Goal: Task Accomplishment & Management: Manage account settings

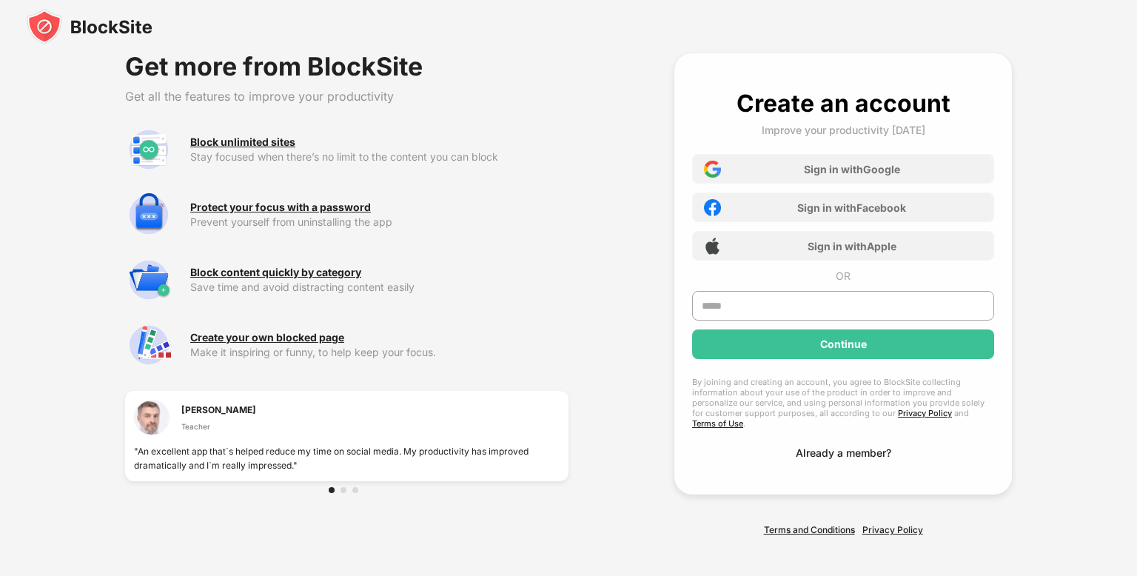
click at [805, 446] on div "Already a member?" at bounding box center [843, 452] width 95 height 13
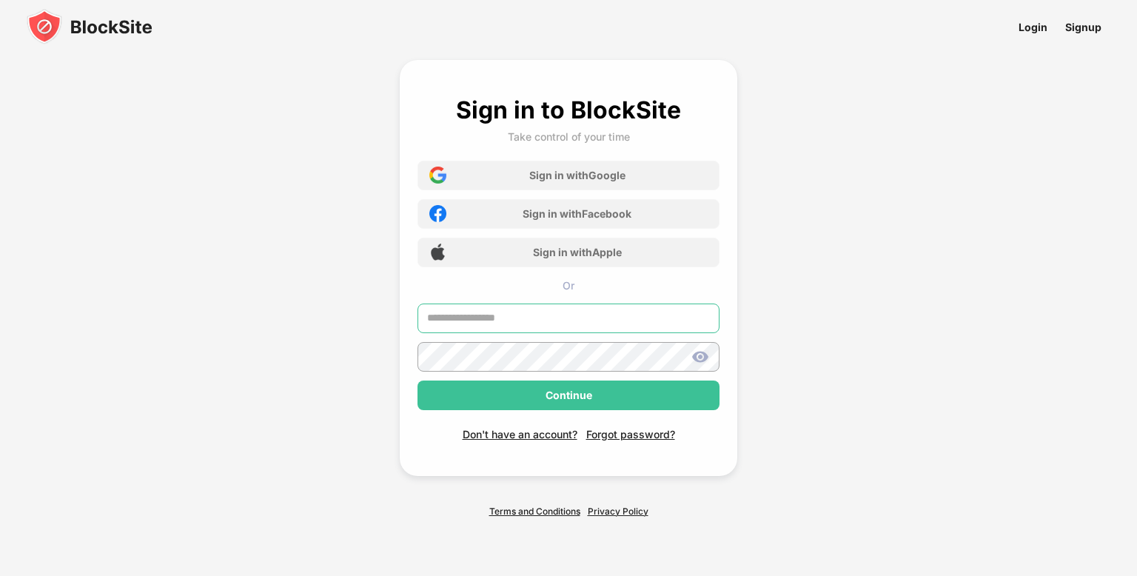
type input "**********"
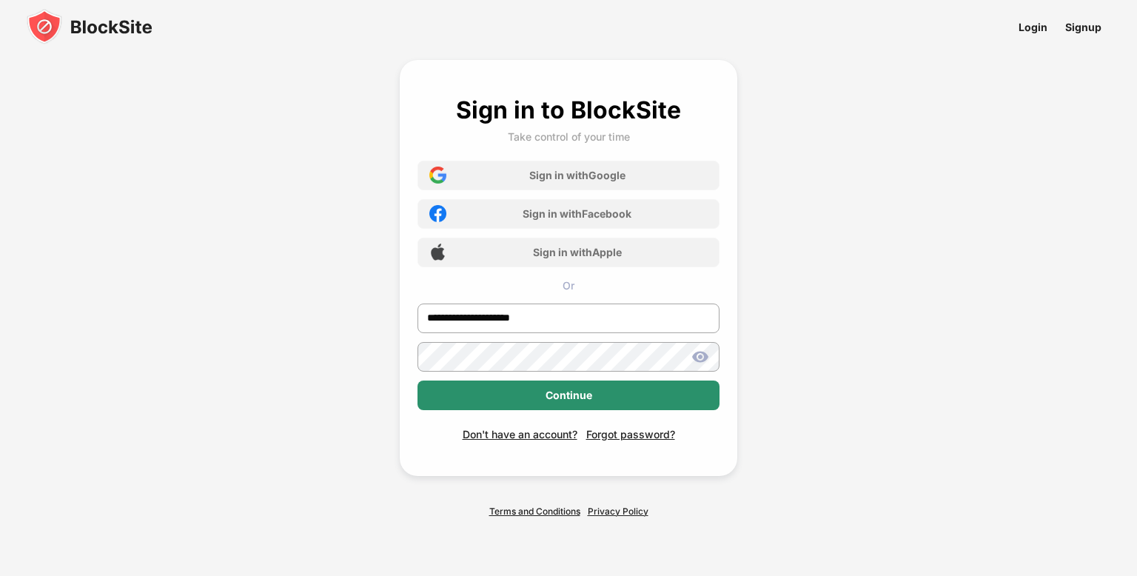
click at [680, 395] on div "Continue" at bounding box center [569, 396] width 302 height 30
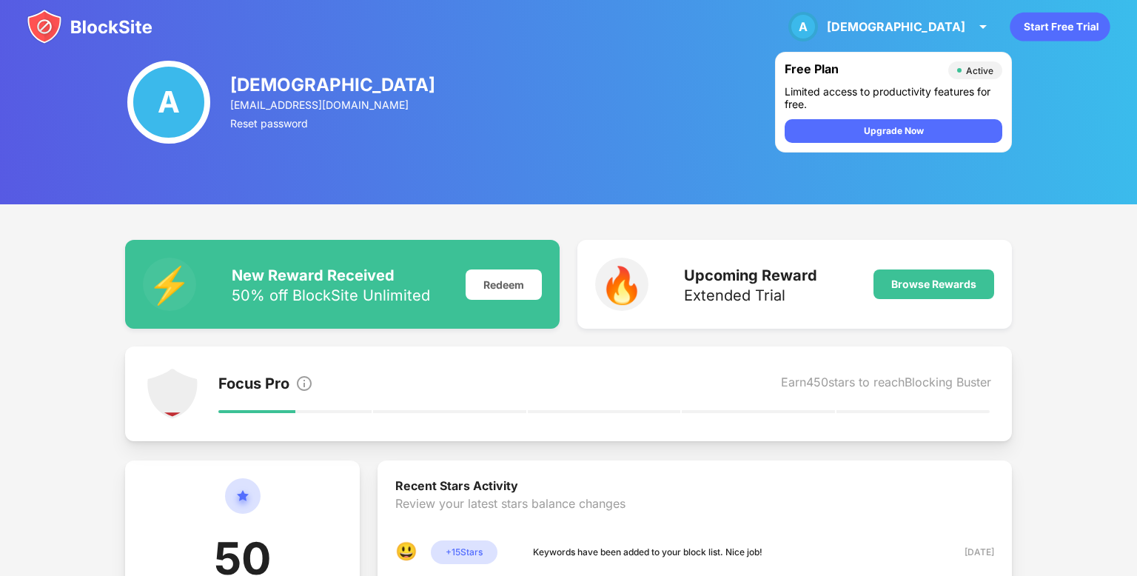
click at [124, 14] on img at bounding box center [90, 27] width 126 height 36
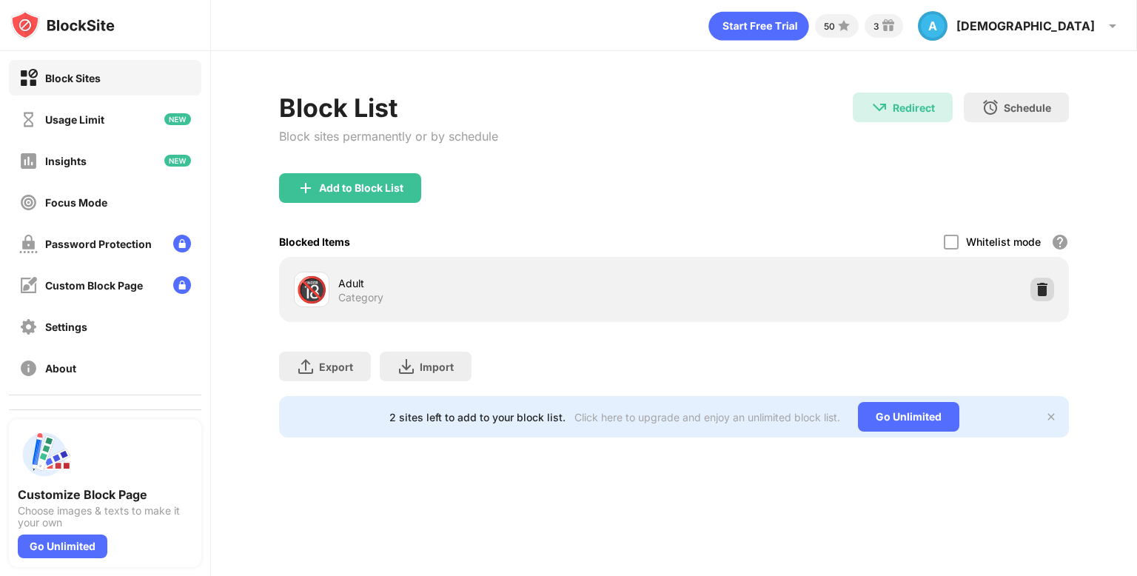
click at [1045, 282] on img at bounding box center [1042, 289] width 15 height 15
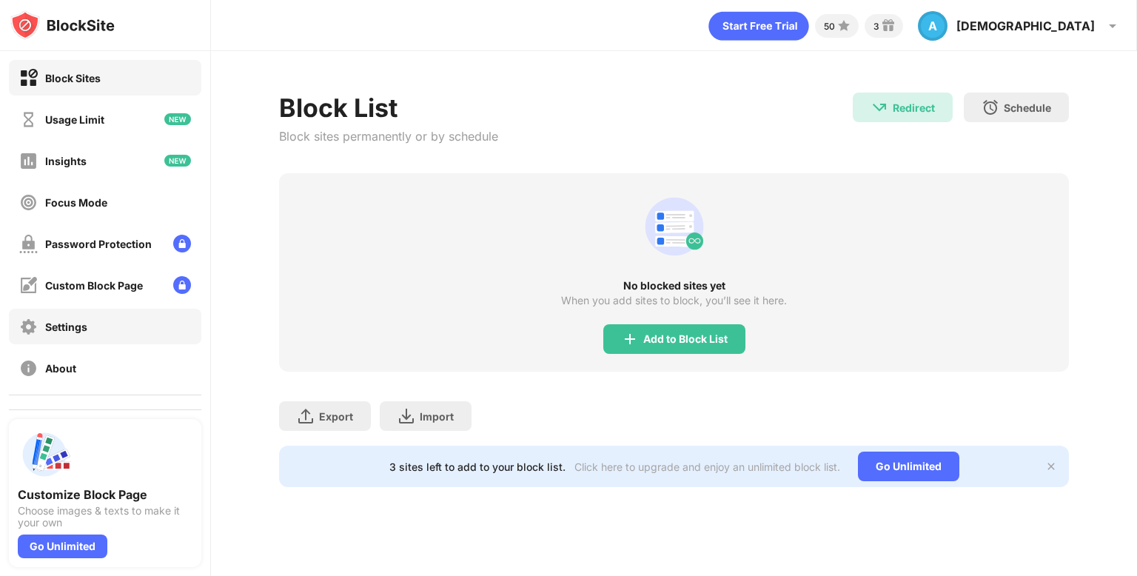
click at [128, 326] on div "Settings" at bounding box center [105, 327] width 192 height 36
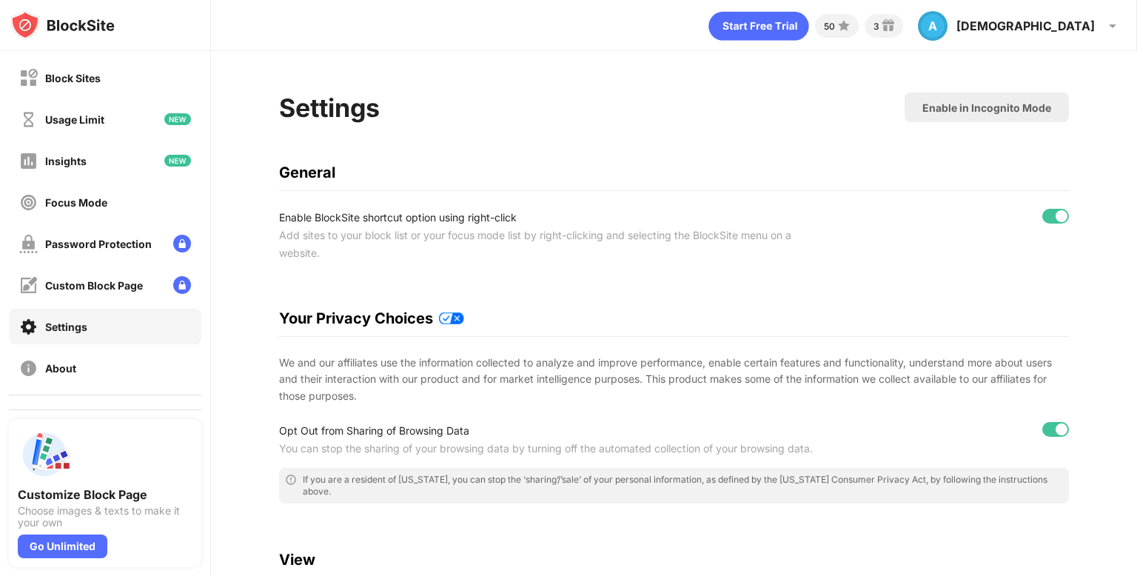
click at [136, 138] on div "Block Sites Usage Limit Insights Focus Mode Password Protection Custom Block Pa…" at bounding box center [105, 222] width 210 height 343
click at [126, 129] on div "Usage Limit" at bounding box center [105, 119] width 192 height 36
